Goal: Information Seeking & Learning: Learn about a topic

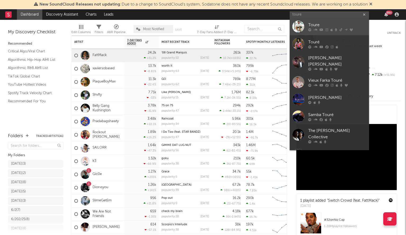
type input "toure"
click at [296, 21] on div at bounding box center [299, 27] width 12 height 12
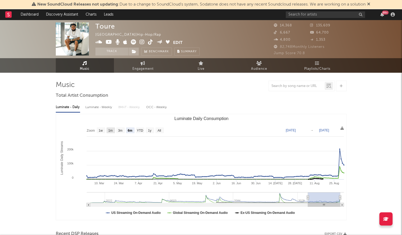
click at [102, 130] on text "1w" at bounding box center [101, 131] width 4 height 4
select select "1w"
type input "2025-08-26"
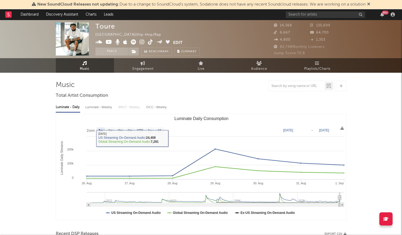
click at [160, 127] on rect "Luminate Daily Consumption" at bounding box center [201, 167] width 291 height 106
click at [160, 129] on text "All" at bounding box center [159, 131] width 3 height 4
select select "All"
type input "2021-10-10"
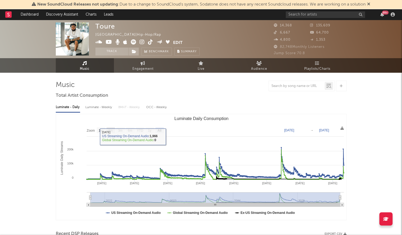
click at [111, 130] on text "1m" at bounding box center [110, 131] width 4 height 4
select select "1m"
type input "2025-08-01"
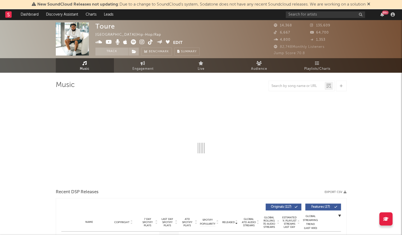
select select "6m"
